Goal: Information Seeking & Learning: Learn about a topic

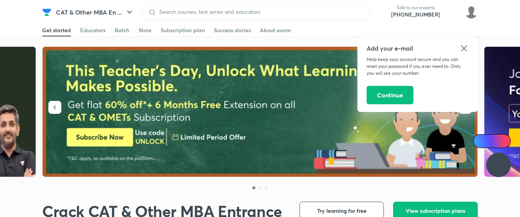
click at [466, 108] on div "Add your e-mail Help keep your account secure and you can reset your password i…" at bounding box center [417, 72] width 120 height 77
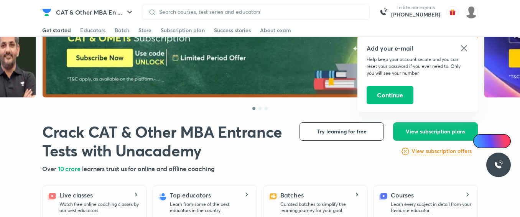
scroll to position [79, 0]
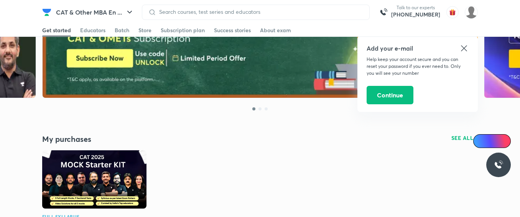
click at [466, 47] on icon at bounding box center [463, 48] width 9 height 9
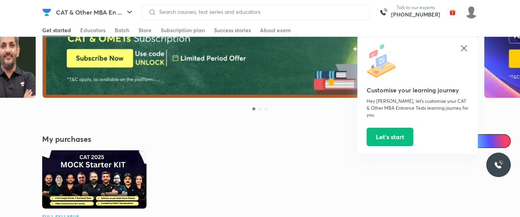
click at [466, 46] on icon at bounding box center [464, 48] width 6 height 6
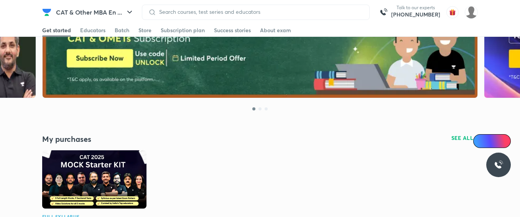
scroll to position [332, 0]
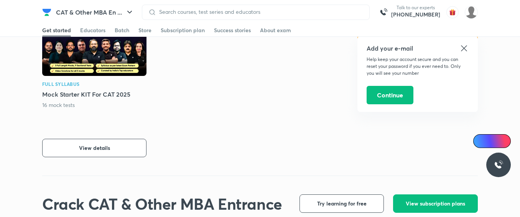
scroll to position [212, 0]
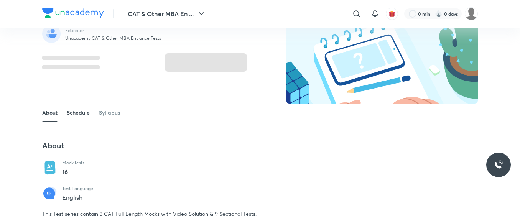
click at [84, 114] on link "Schedule" at bounding box center [78, 112] width 23 height 18
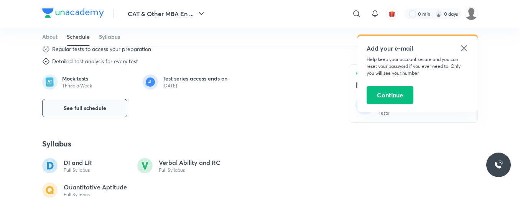
scroll to position [305, 0]
click at [94, 105] on span "See full schedule" at bounding box center [85, 109] width 43 height 8
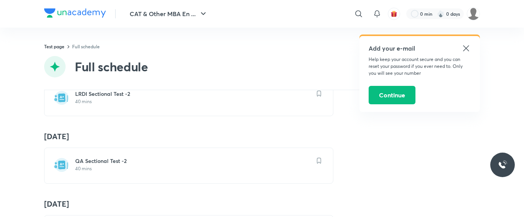
scroll to position [376, 0]
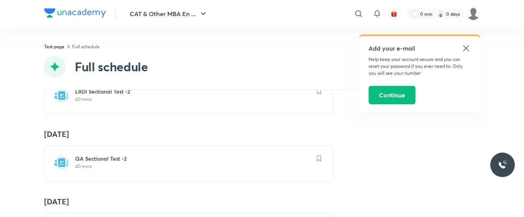
click at [467, 48] on icon at bounding box center [466, 48] width 6 height 6
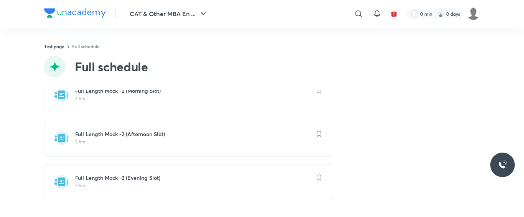
scroll to position [469, 0]
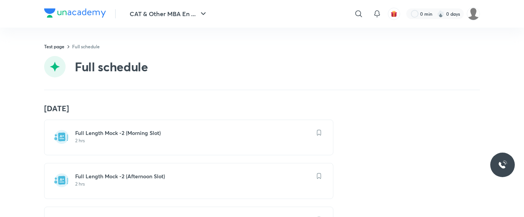
click at [130, 134] on h6 "Full Length Mock -2 (Morning Slot)" at bounding box center [193, 133] width 236 height 8
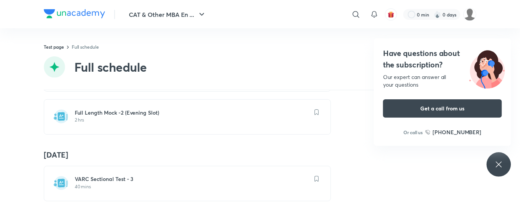
scroll to position [583, 0]
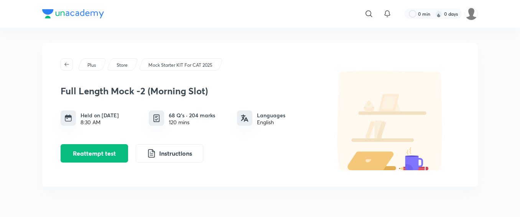
drag, startPoint x: 105, startPoint y: 150, endPoint x: 66, endPoint y: 176, distance: 47.3
click at [66, 176] on div "Plus Store Mock Starter KIT For CAT 2025 Full Length Mock -2 (Morning Slot) Hel…" at bounding box center [259, 115] width 435 height 144
click at [97, 152] on button "Reattempt test" at bounding box center [94, 152] width 67 height 18
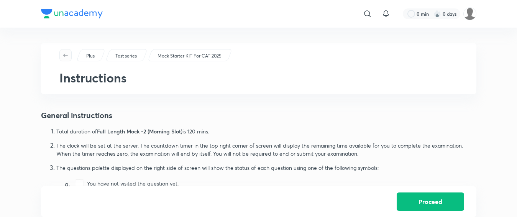
click at [68, 57] on icon "button" at bounding box center [65, 55] width 6 height 6
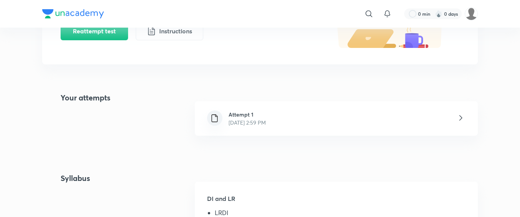
scroll to position [122, 0]
click at [459, 118] on icon at bounding box center [461, 118] width 10 height 10
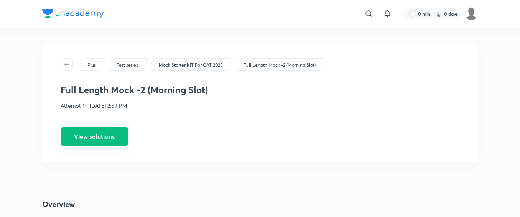
click at [115, 141] on button "View solutions" at bounding box center [94, 136] width 67 height 18
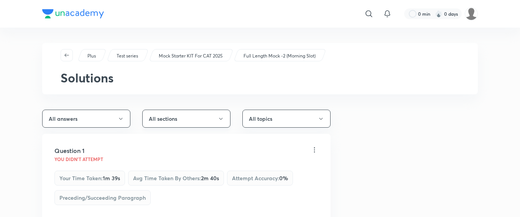
click at [199, 120] on button "All sections" at bounding box center [186, 119] width 88 height 18
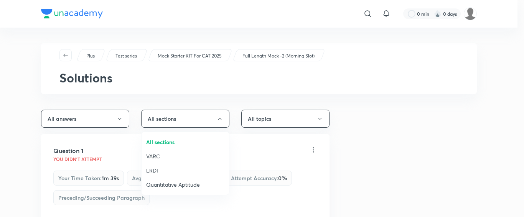
click at [147, 169] on span "LRDI" at bounding box center [185, 170] width 78 height 8
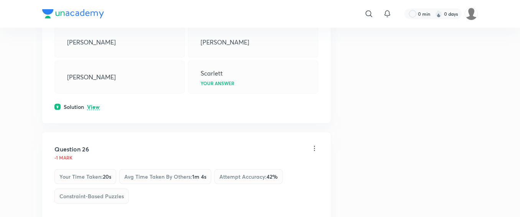
scroll to position [372, 0]
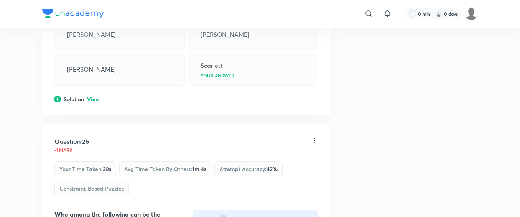
click at [93, 100] on p "View" at bounding box center [93, 100] width 13 height 6
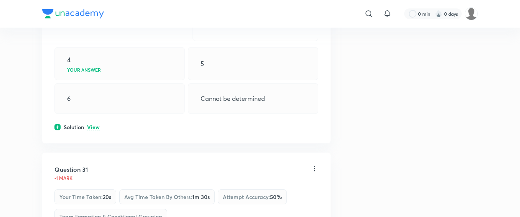
scroll to position [2790, 0]
click at [95, 126] on p "View" at bounding box center [93, 128] width 13 height 6
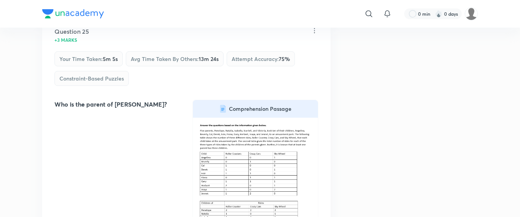
scroll to position [0, 0]
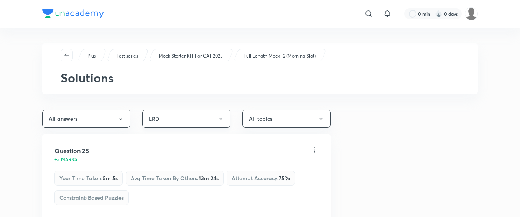
click at [185, 116] on button "LRDI" at bounding box center [186, 119] width 88 height 18
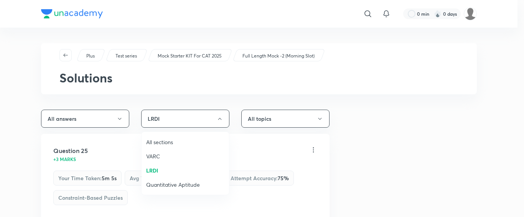
click at [159, 153] on span "VARC" at bounding box center [185, 156] width 78 height 8
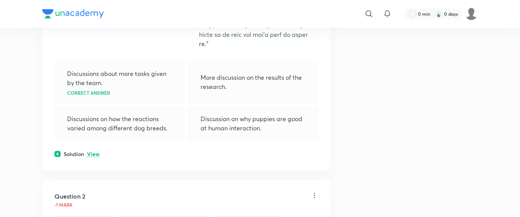
scroll to position [1271, 0]
click at [97, 151] on p "View" at bounding box center [93, 154] width 13 height 6
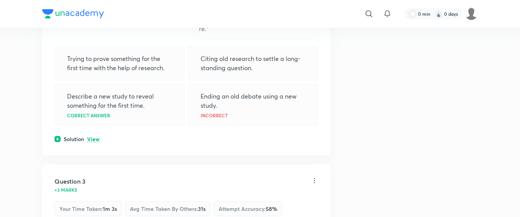
scroll to position [2684, 0]
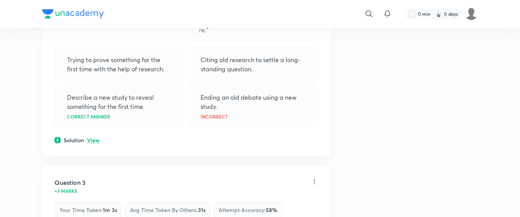
click at [93, 138] on p "View" at bounding box center [93, 141] width 13 height 6
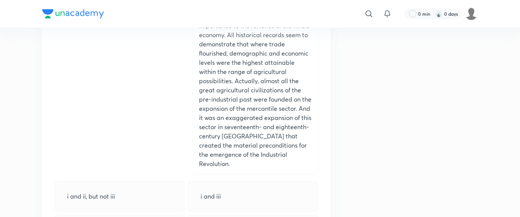
scroll to position [8250, 0]
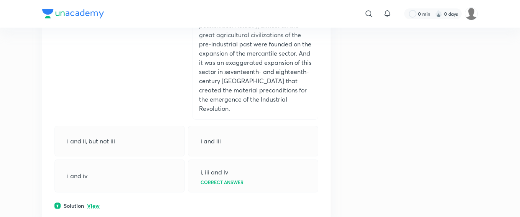
click at [97, 203] on p "View" at bounding box center [93, 206] width 13 height 6
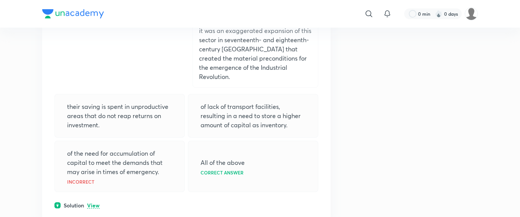
scroll to position [9852, 0]
click at [97, 202] on p "View" at bounding box center [93, 205] width 13 height 6
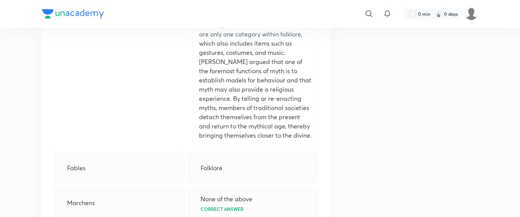
scroll to position [14559, 0]
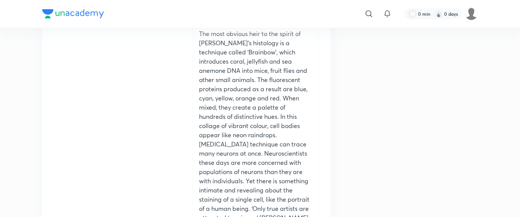
scroll to position [16733, 0]
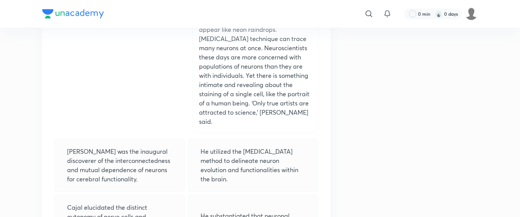
scroll to position [16846, 0]
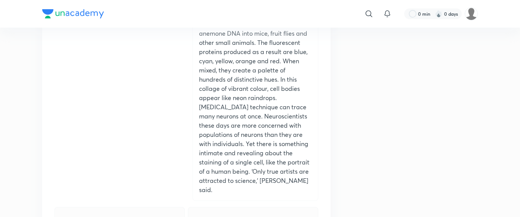
scroll to position [20675, 0]
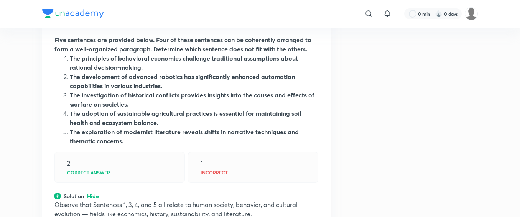
scroll to position [21022, 0]
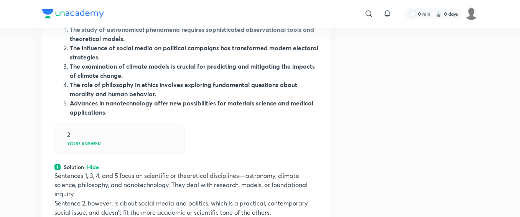
scroll to position [21406, 0]
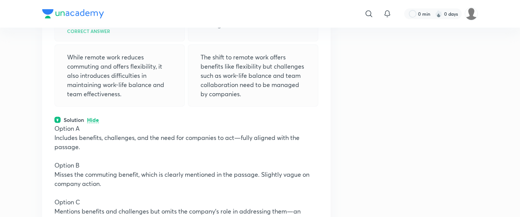
scroll to position [21837, 0]
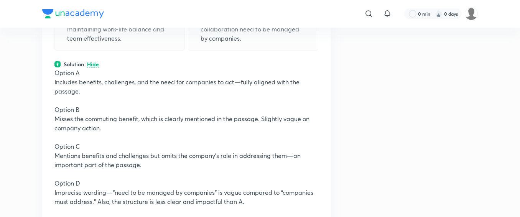
scroll to position [21893, 0]
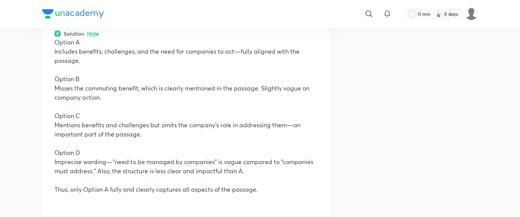
scroll to position [21923, 0]
drag, startPoint x: 157, startPoint y: 171, endPoint x: 233, endPoint y: 157, distance: 77.5
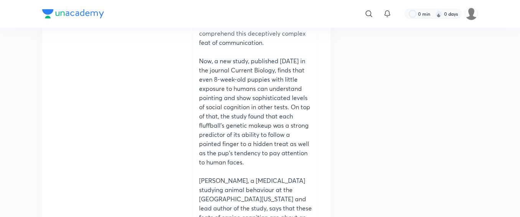
scroll to position [0, 0]
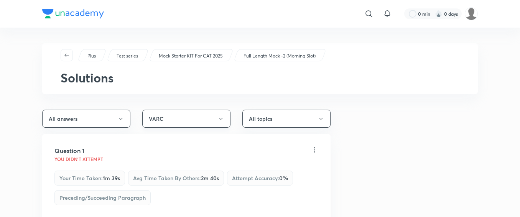
click at [226, 120] on button "VARC" at bounding box center [186, 119] width 88 height 18
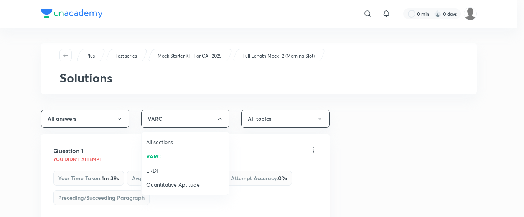
click at [163, 185] on span "Quantitative Aptitude" at bounding box center [185, 185] width 78 height 8
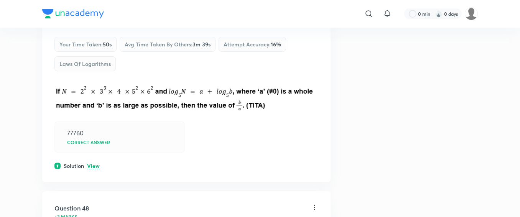
scroll to position [134, 0]
click at [94, 167] on p "View" at bounding box center [93, 166] width 13 height 6
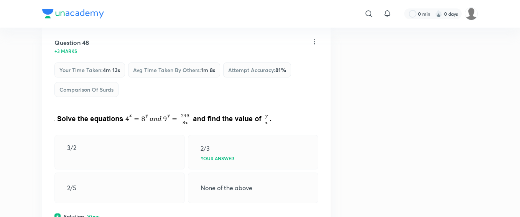
scroll to position [532, 0]
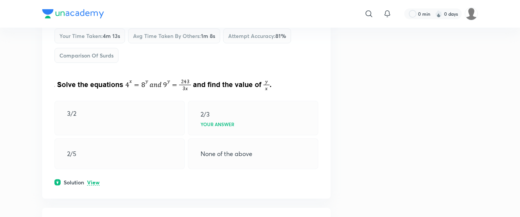
click at [96, 183] on p "View" at bounding box center [93, 183] width 13 height 6
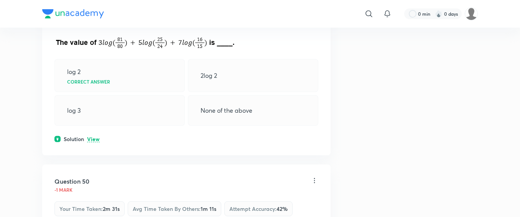
scroll to position [963, 0]
click at [93, 139] on p "View" at bounding box center [93, 139] width 13 height 6
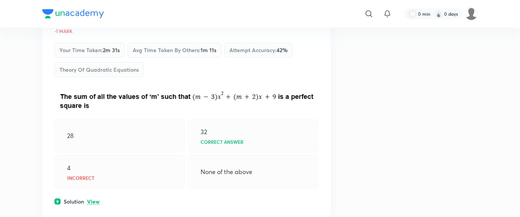
scroll to position [1212, 0]
click at [94, 201] on p "View" at bounding box center [93, 202] width 13 height 6
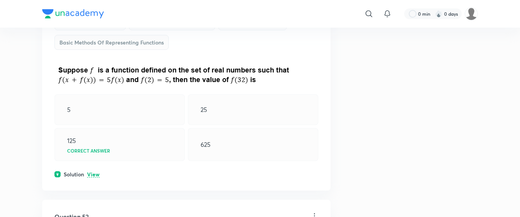
scroll to position [1597, 0]
click at [91, 172] on p "View" at bounding box center [93, 175] width 13 height 6
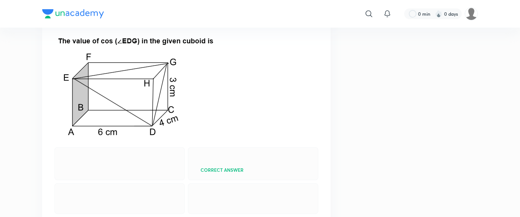
scroll to position [2160, 0]
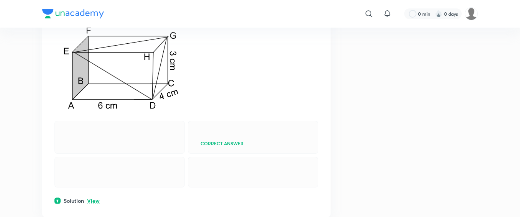
click at [91, 204] on p "View" at bounding box center [93, 201] width 13 height 6
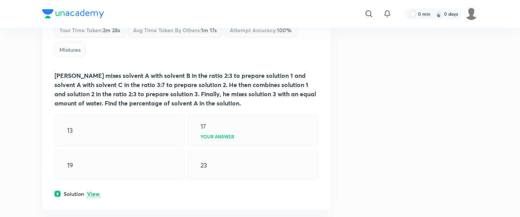
scroll to position [2680, 0]
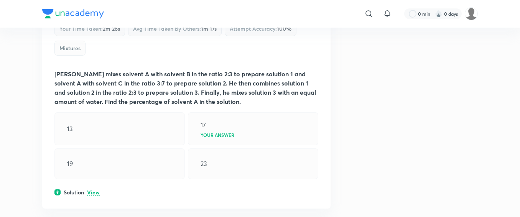
click at [93, 195] on p "View" at bounding box center [93, 193] width 13 height 6
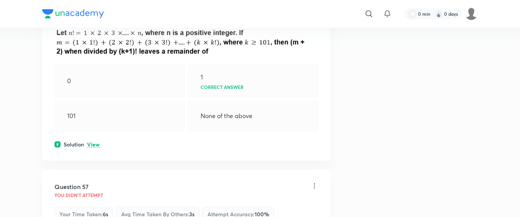
scroll to position [3402, 0]
click at [92, 147] on p "View" at bounding box center [93, 144] width 13 height 6
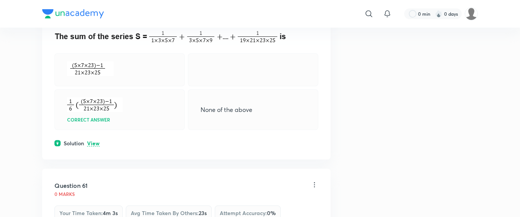
scroll to position [4461, 0]
click at [93, 146] on p "View" at bounding box center [93, 143] width 13 height 6
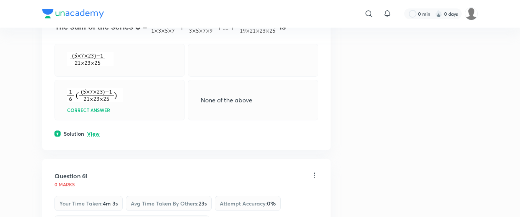
scroll to position [4471, 0]
click at [97, 136] on p "View" at bounding box center [93, 134] width 13 height 6
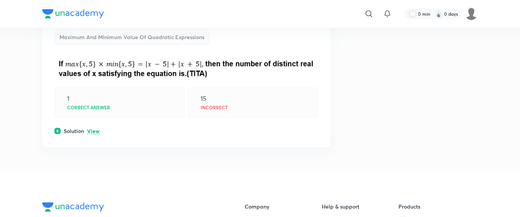
scroll to position [4820, 0]
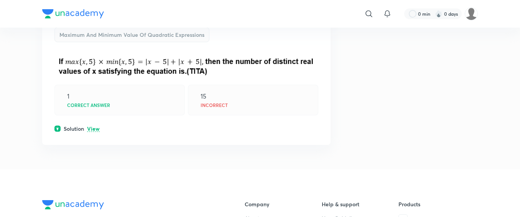
click at [94, 132] on p "View" at bounding box center [93, 129] width 13 height 6
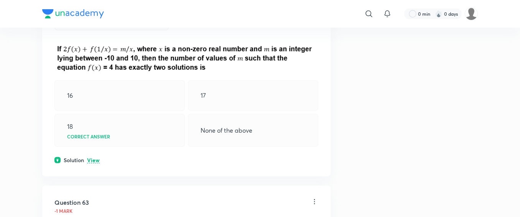
scroll to position [5335, 0]
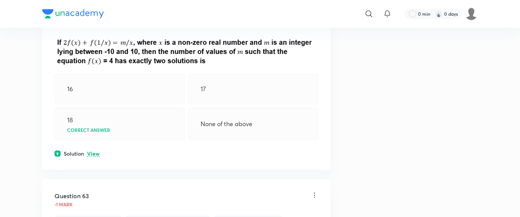
click at [94, 157] on p "View" at bounding box center [93, 154] width 13 height 6
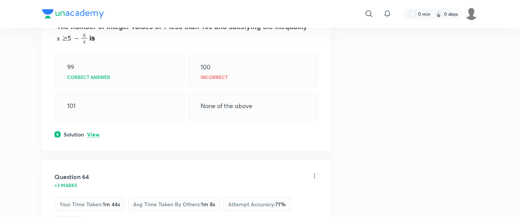
scroll to position [5743, 0]
click at [94, 138] on p "View" at bounding box center [93, 135] width 13 height 6
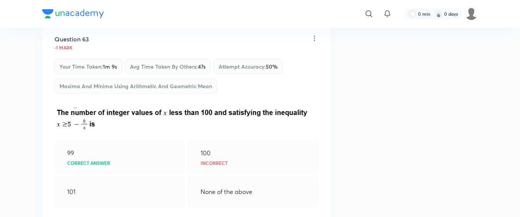
scroll to position [5662, 0]
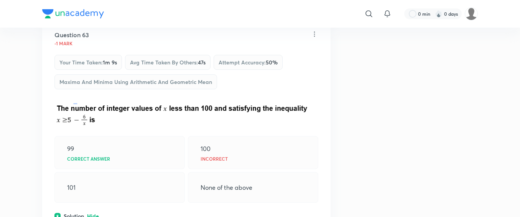
click at [133, 94] on div "Your time taken : 1m 9s Avg time taken by others : 47s Attempt accuracy : 50 % …" at bounding box center [186, 74] width 264 height 39
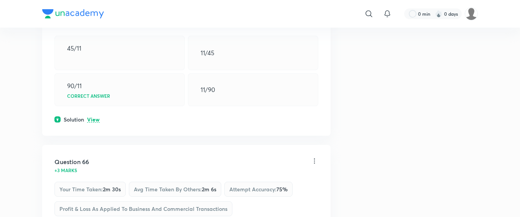
scroll to position [6425, 0]
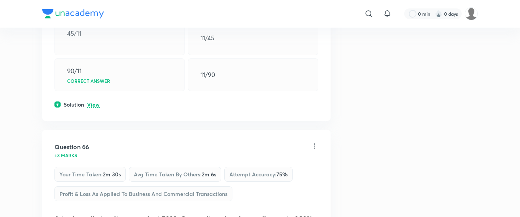
click at [94, 108] on p "View" at bounding box center [93, 105] width 13 height 6
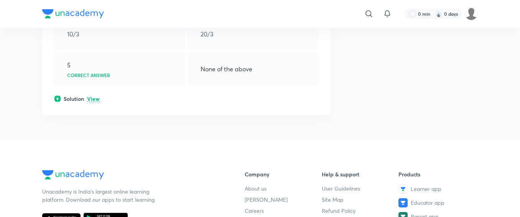
scroll to position [7815, 0]
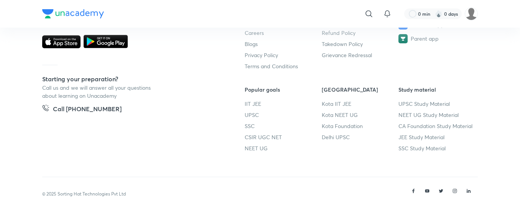
drag, startPoint x: 236, startPoint y: 181, endPoint x: 148, endPoint y: 125, distance: 104.7
click at [148, 125] on div "Unacademy is India’s largest online learning platform. Download our apps to sta…" at bounding box center [131, 79] width 178 height 175
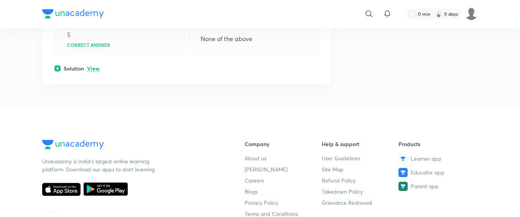
scroll to position [7634, 0]
click at [94, 72] on p "View" at bounding box center [93, 69] width 13 height 6
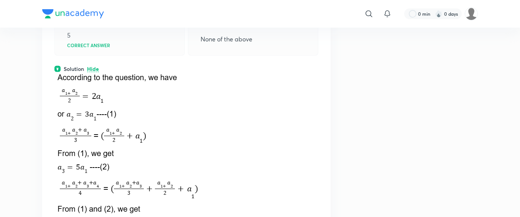
click at [92, 72] on p "Hide" at bounding box center [93, 69] width 12 height 6
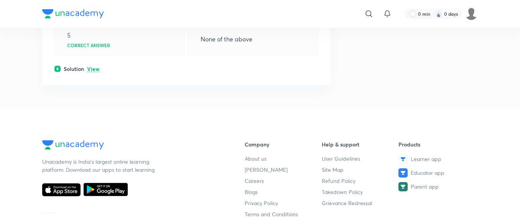
click at [92, 72] on p "View" at bounding box center [93, 69] width 13 height 6
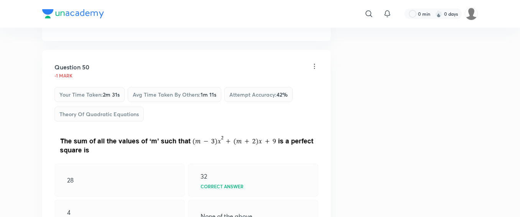
scroll to position [0, 0]
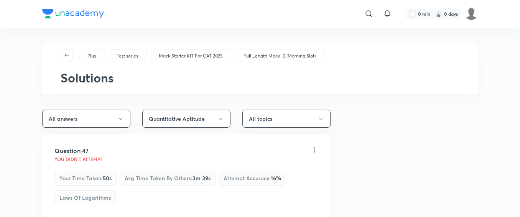
click at [217, 121] on button "Quantitative Aptitude" at bounding box center [186, 119] width 88 height 18
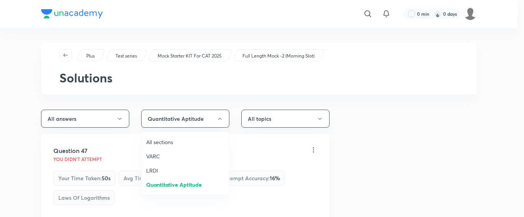
click at [154, 168] on span "LRDI" at bounding box center [185, 170] width 78 height 8
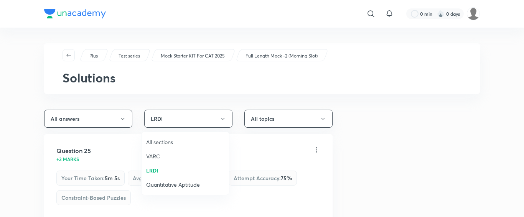
click at [156, 170] on span "LRDI" at bounding box center [185, 170] width 78 height 8
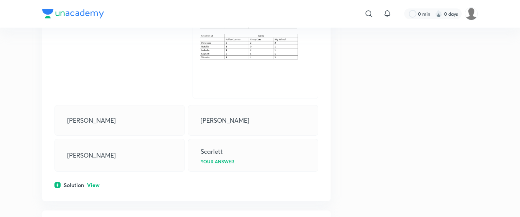
scroll to position [289, 0]
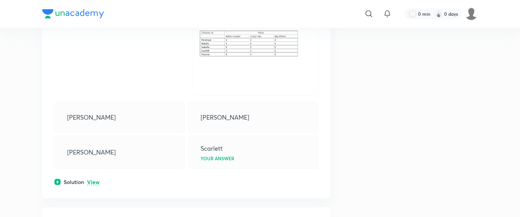
click at [91, 183] on p "View" at bounding box center [93, 182] width 13 height 6
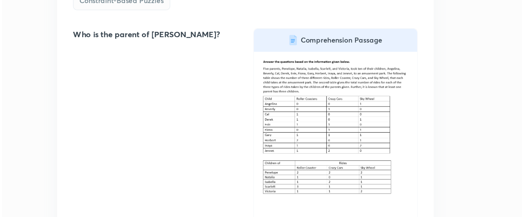
scroll to position [148, 0]
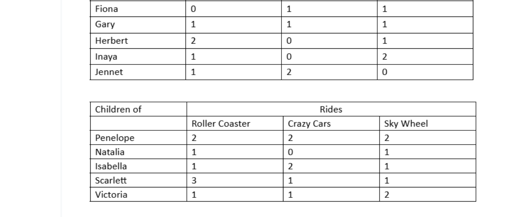
click at [264, 178] on img at bounding box center [255, 147] width 113 height 104
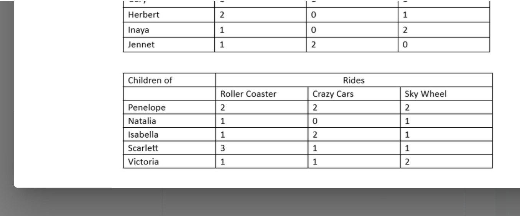
scroll to position [149, 0]
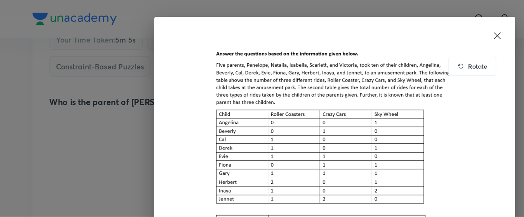
click at [103, 113] on div "Rotate" at bounding box center [262, 108] width 524 height 217
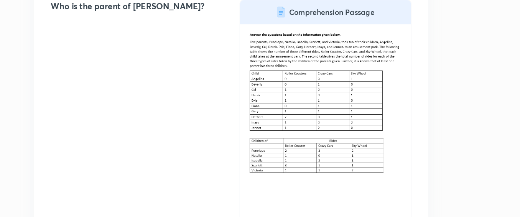
scroll to position [161, 0]
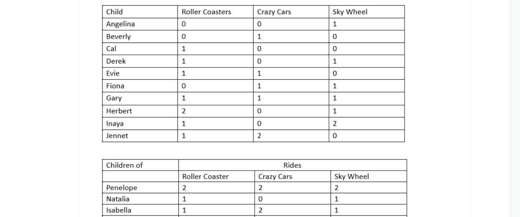
click at [232, 148] on img at bounding box center [255, 134] width 113 height 104
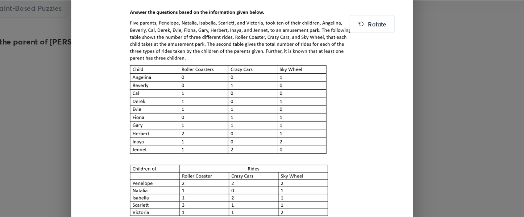
click at [426, 95] on div "Rotate" at bounding box center [262, 108] width 524 height 217
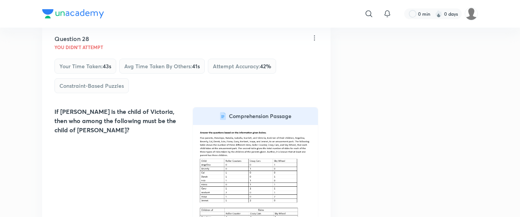
scroll to position [1831, 0]
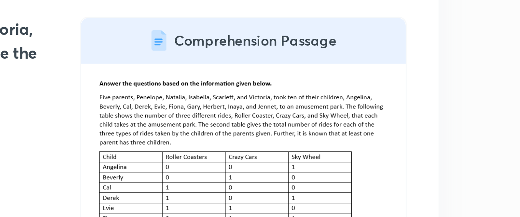
click at [265, 131] on div at bounding box center [255, 200] width 125 height 148
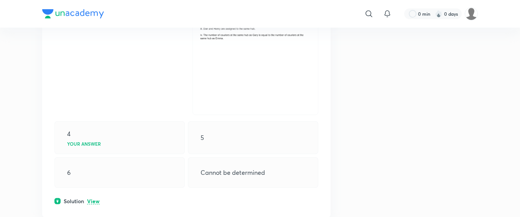
scroll to position [2751, 0]
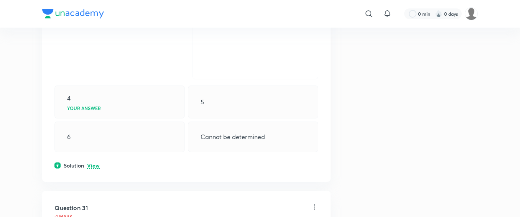
click at [94, 167] on p "View" at bounding box center [93, 166] width 13 height 6
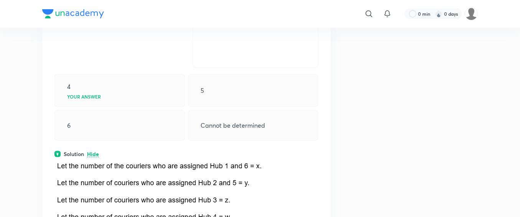
scroll to position [2765, 0]
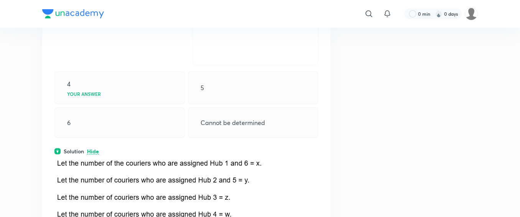
click at [95, 149] on p "Hide" at bounding box center [93, 152] width 12 height 6
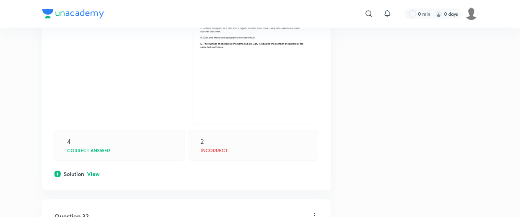
scroll to position [3435, 0]
click at [93, 173] on p "View" at bounding box center [93, 174] width 13 height 6
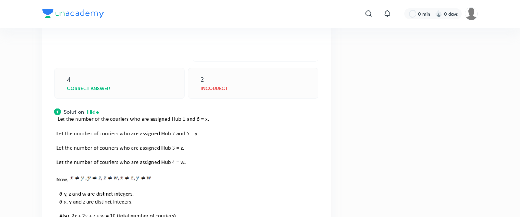
scroll to position [3497, 0]
click at [91, 110] on p "Hide" at bounding box center [93, 113] width 12 height 6
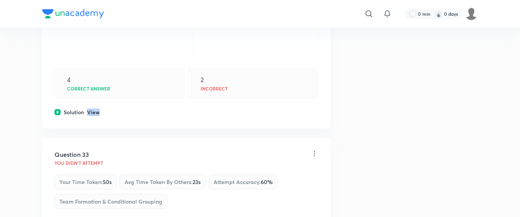
click at [91, 110] on p "View" at bounding box center [93, 113] width 13 height 6
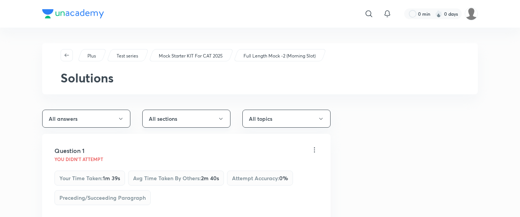
click at [215, 118] on button "All sections" at bounding box center [186, 119] width 88 height 18
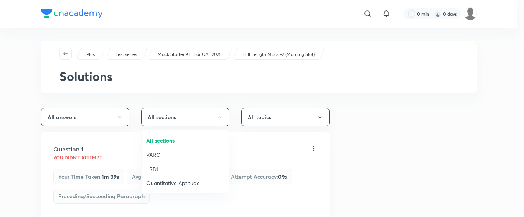
click at [156, 163] on li "LRDI" at bounding box center [184, 169] width 87 height 14
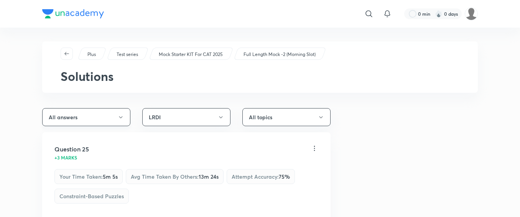
click at [112, 115] on button "All answers" at bounding box center [86, 117] width 88 height 18
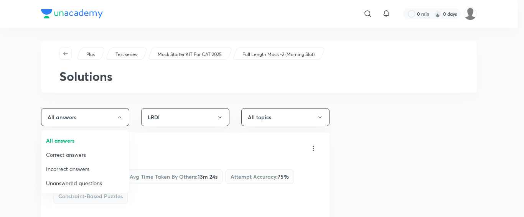
click at [87, 182] on span "Unanswered questions" at bounding box center [85, 183] width 78 height 8
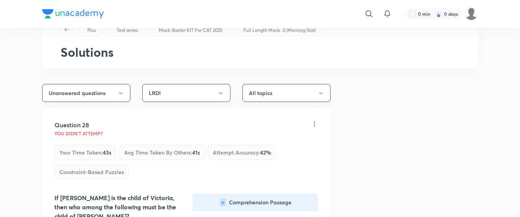
scroll to position [20, 0]
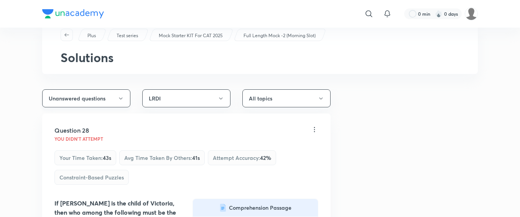
click at [105, 101] on button "Unanswered questions" at bounding box center [86, 98] width 88 height 18
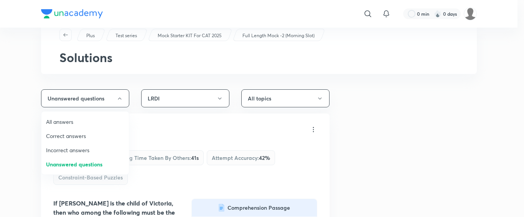
click at [74, 126] on li "All answers" at bounding box center [84, 122] width 87 height 14
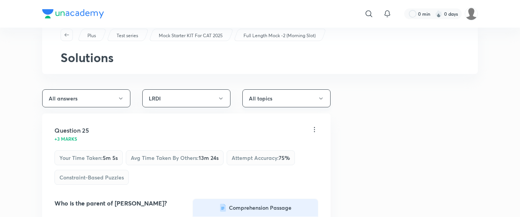
click at [270, 107] on button "All topics" at bounding box center [286, 98] width 88 height 18
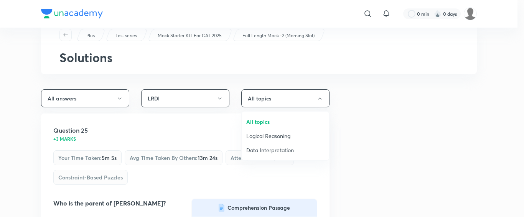
click at [384, 118] on div at bounding box center [262, 108] width 524 height 217
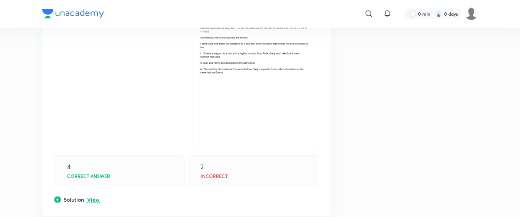
scroll to position [2788, 0]
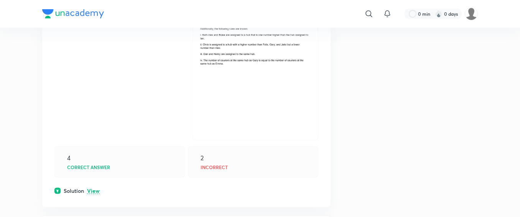
click at [90, 188] on p "View" at bounding box center [93, 191] width 13 height 6
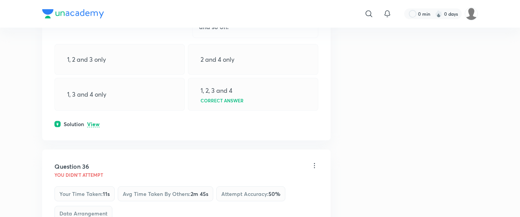
scroll to position [4715, 0]
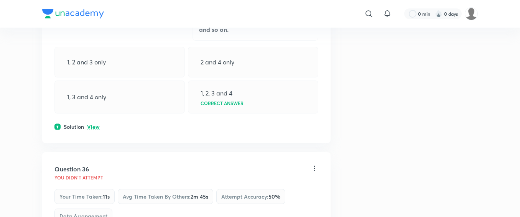
click at [91, 124] on p "View" at bounding box center [93, 127] width 13 height 6
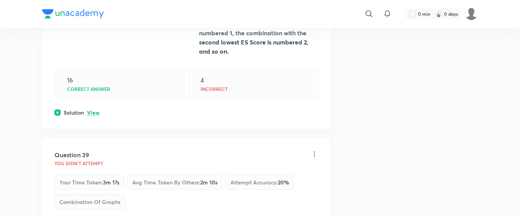
scroll to position [6671, 0]
click at [94, 110] on p "View" at bounding box center [93, 113] width 13 height 6
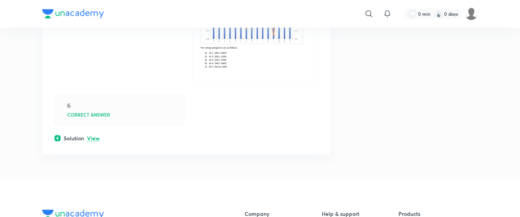
scroll to position [7342, 0]
click at [92, 136] on p "View" at bounding box center [93, 139] width 13 height 6
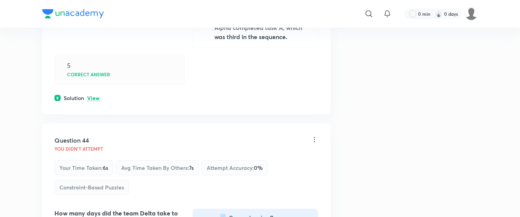
scroll to position [9466, 0]
click at [97, 100] on p "View" at bounding box center [93, 98] width 13 height 6
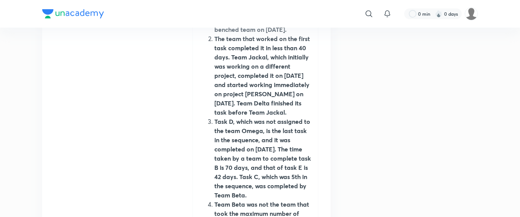
scroll to position [9253, 0]
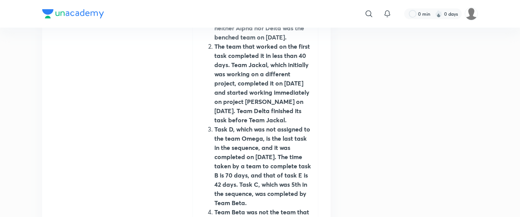
click at [254, 194] on strong "Task D, which was not assigned to the team Omega, is the last task in the seque…" at bounding box center [262, 166] width 97 height 82
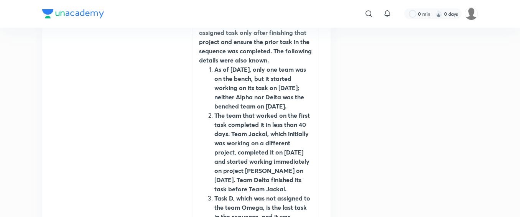
scroll to position [9184, 0]
click at [214, 126] on li "The team that worked on the first task completed it in less than 40 days. Team …" at bounding box center [262, 152] width 97 height 83
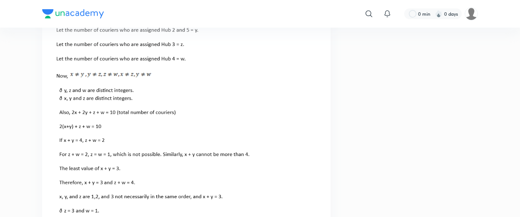
scroll to position [2900, 0]
